Goal: Task Accomplishment & Management: Complete application form

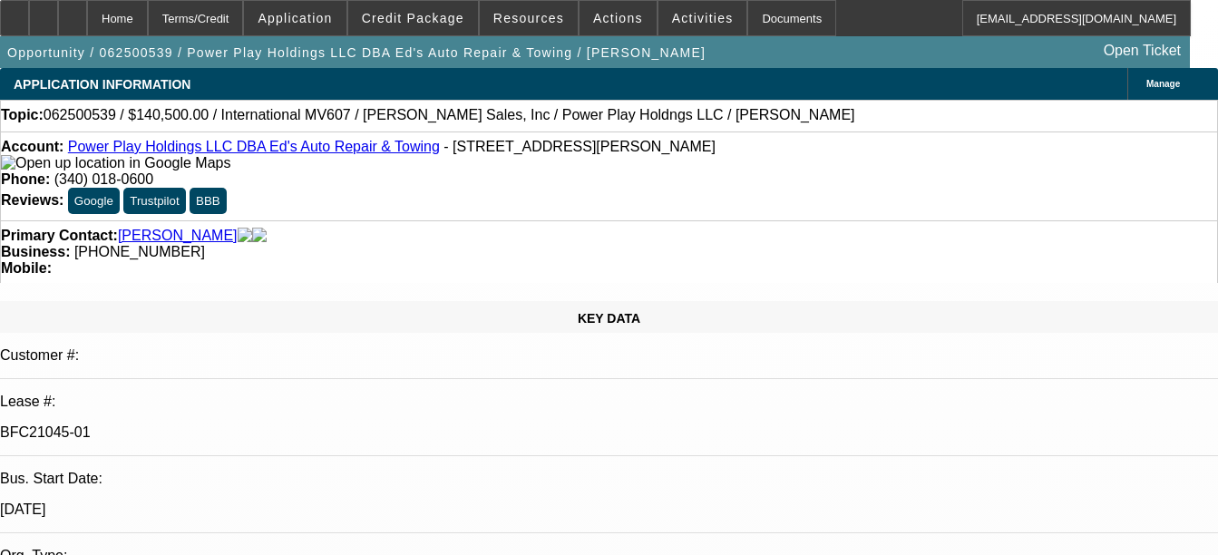
select select "0"
select select "2"
select select "0.1"
select select "0"
select select "2"
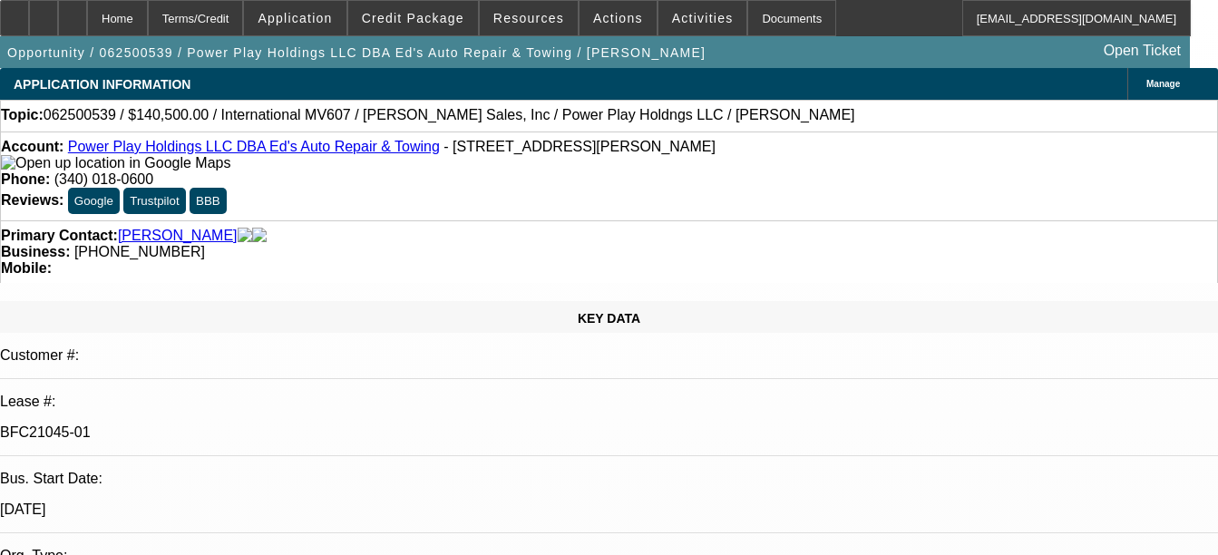
select select "0.1"
select select "2"
select select "0.1"
select select "2"
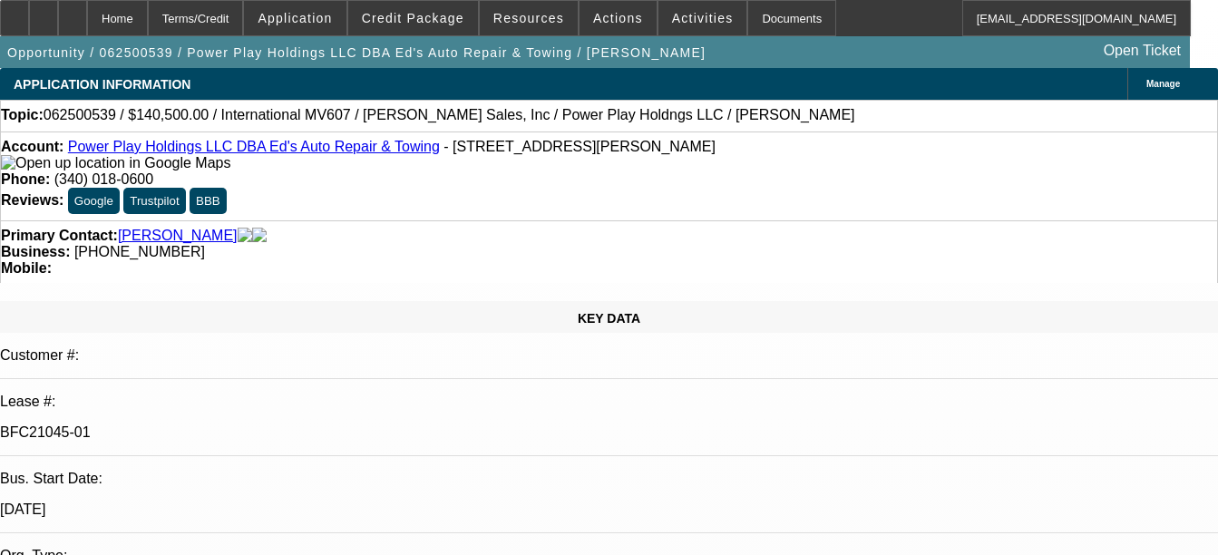
select select "0.1"
select select "1"
select select "2"
select select "4"
select select "1"
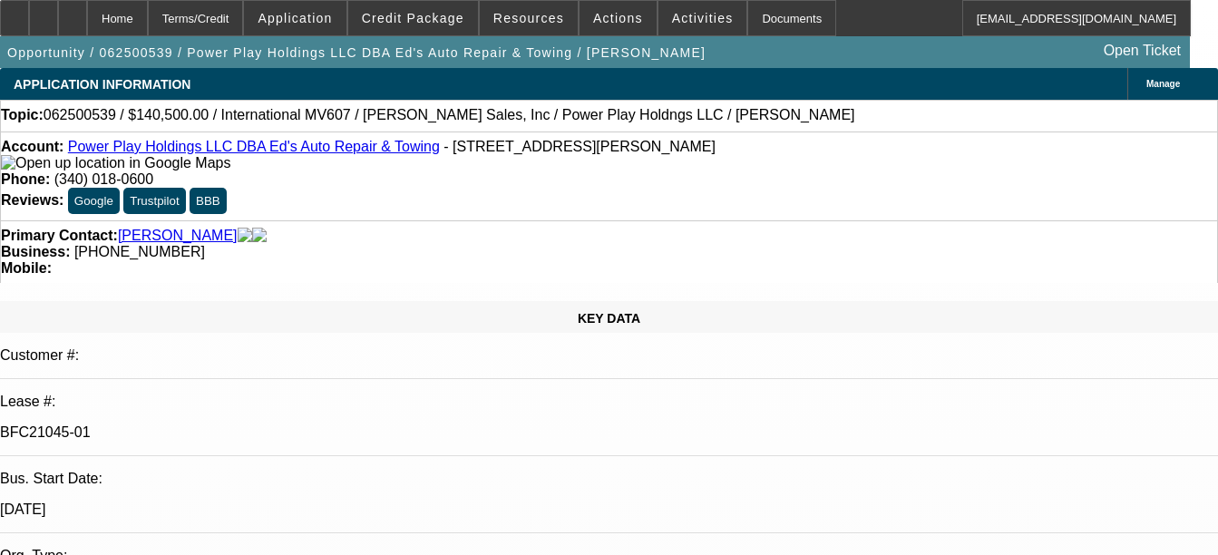
select select "2"
select select "4"
select select "1"
select select "2"
select select "4"
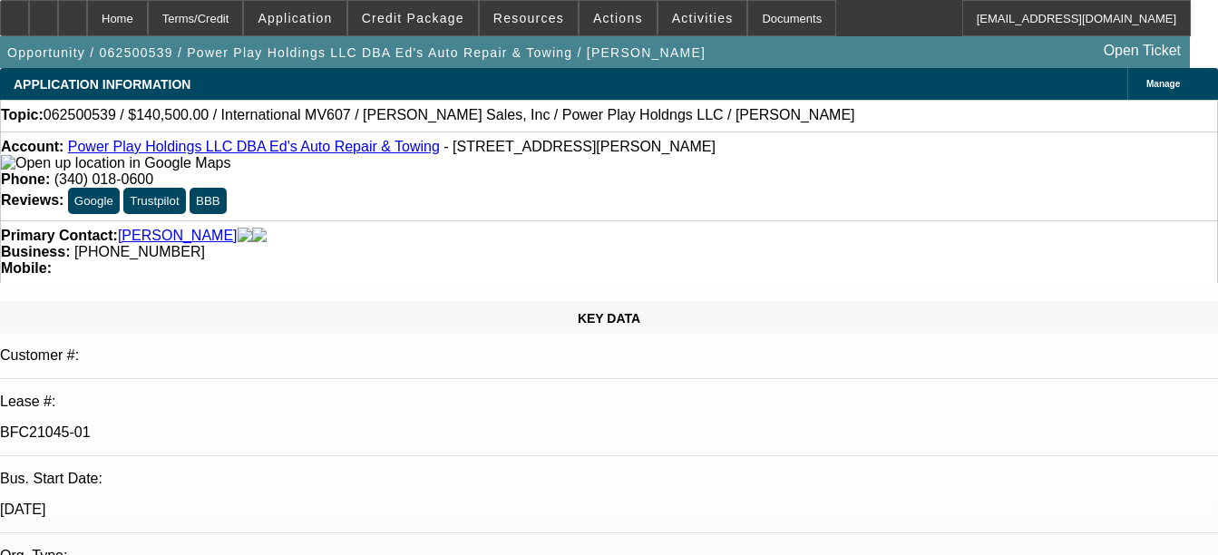
select select "1"
select select "2"
select select "4"
click at [205, 145] on link "Power Play Holdings LLC DBA Ed's Auto Repair & Towing" at bounding box center [254, 146] width 372 height 15
click at [87, 17] on div at bounding box center [72, 18] width 29 height 36
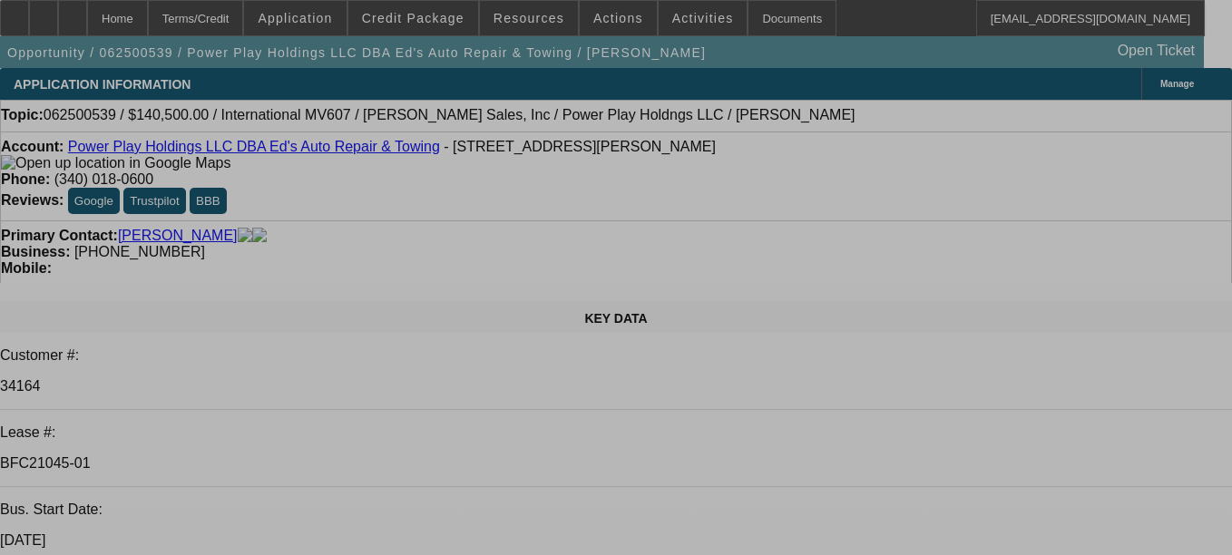
select select "0"
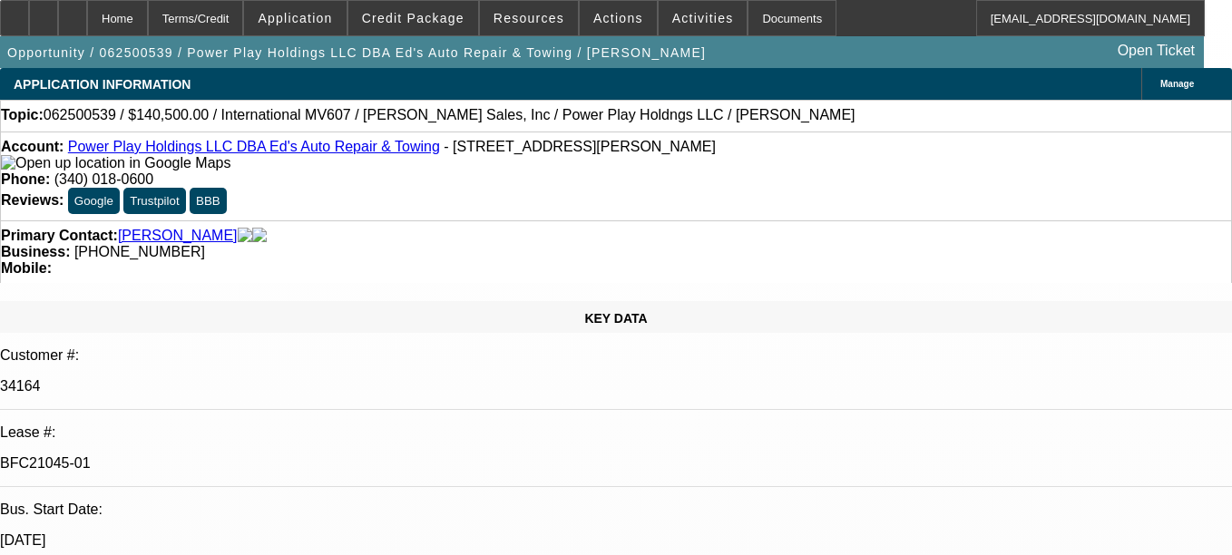
select select "2"
select select "0.1"
select select "4"
select select "0"
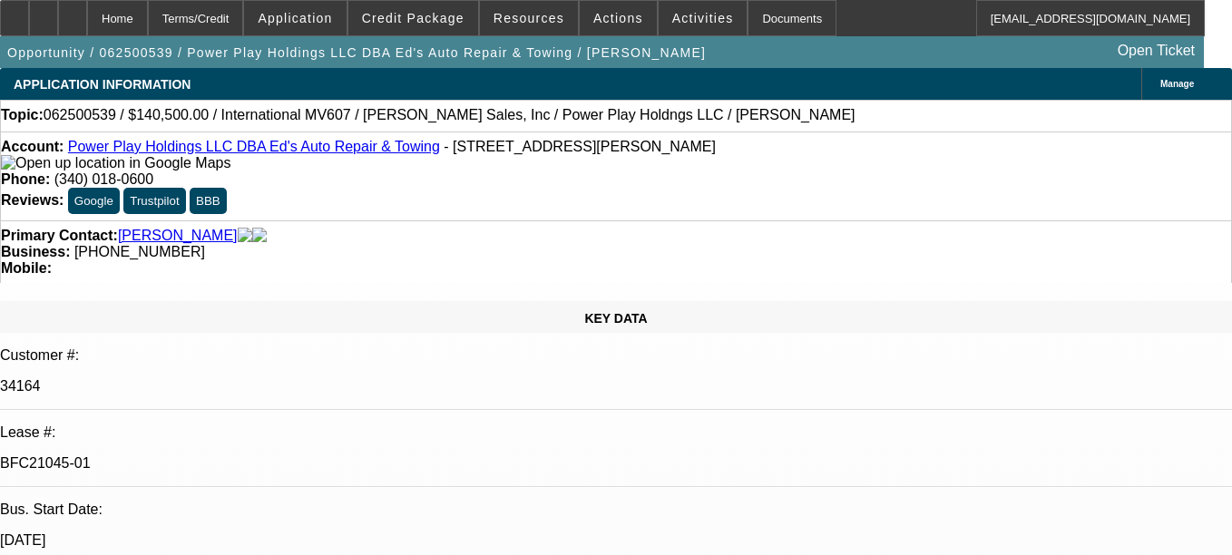
select select "2"
select select "0.1"
select select "4"
select select "0.1"
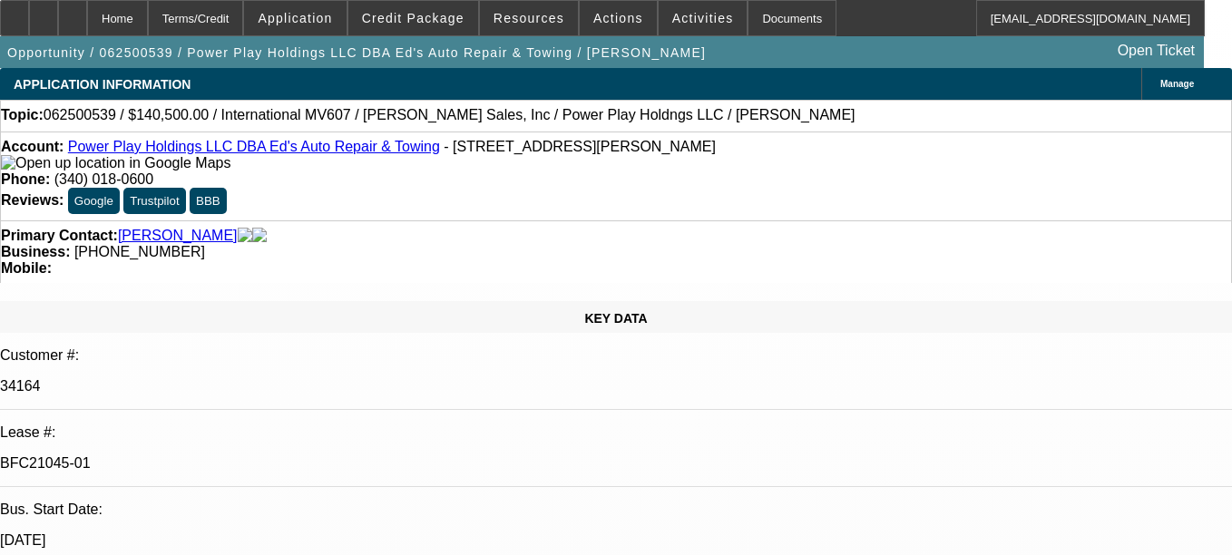
select select "2"
select select "0.1"
select select "4"
select select "2"
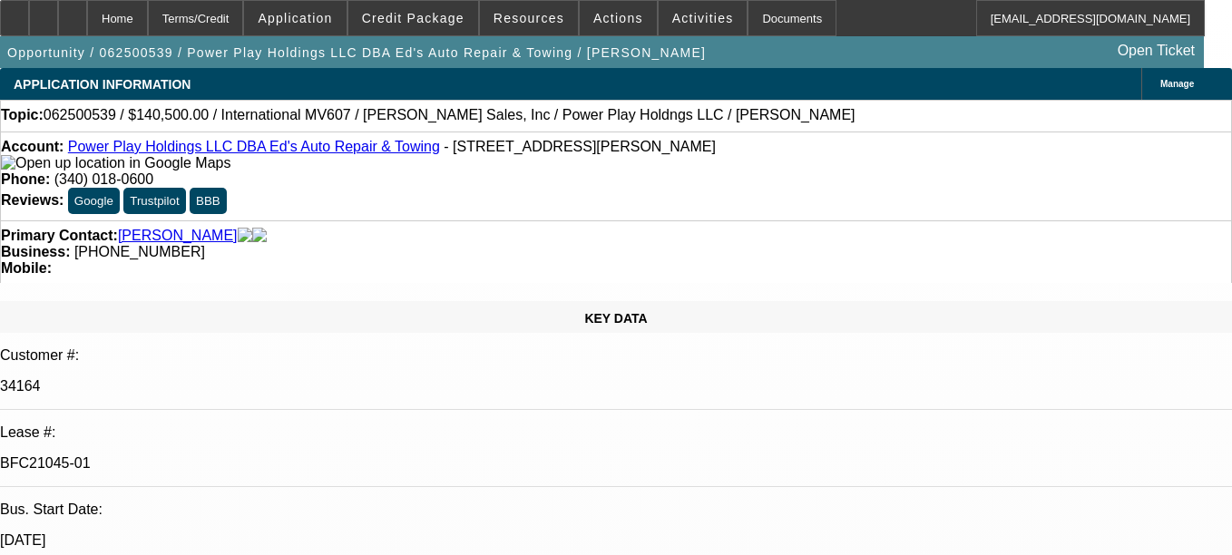
select select "2"
select select "0.1"
select select "4"
